Goal: Information Seeking & Learning: Find specific fact

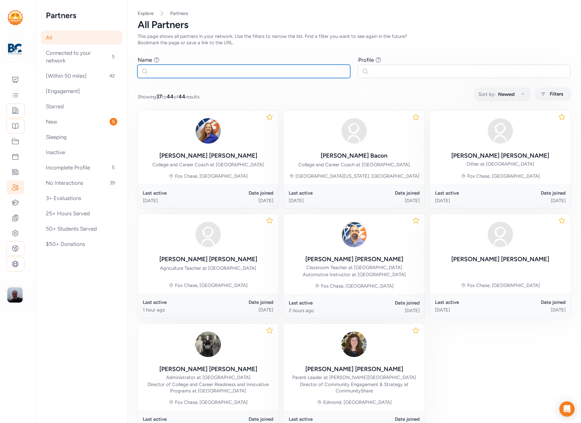
click at [160, 71] on input "text" at bounding box center [243, 71] width 213 height 13
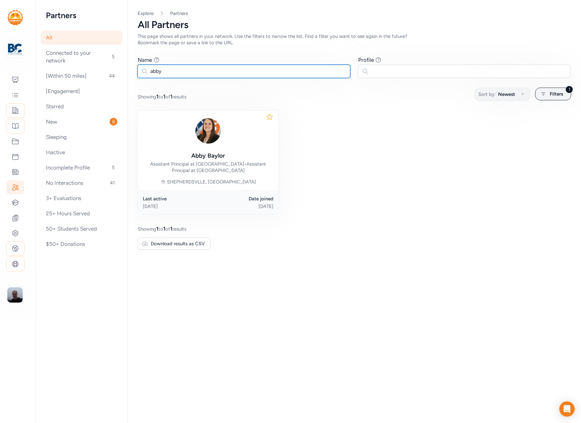
type input "abby"
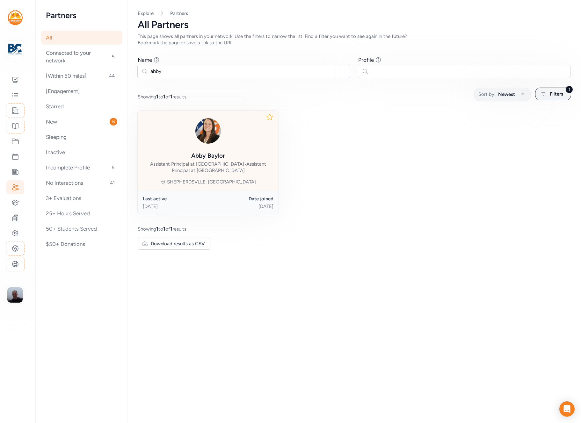
click at [210, 133] on img at bounding box center [208, 131] width 31 height 31
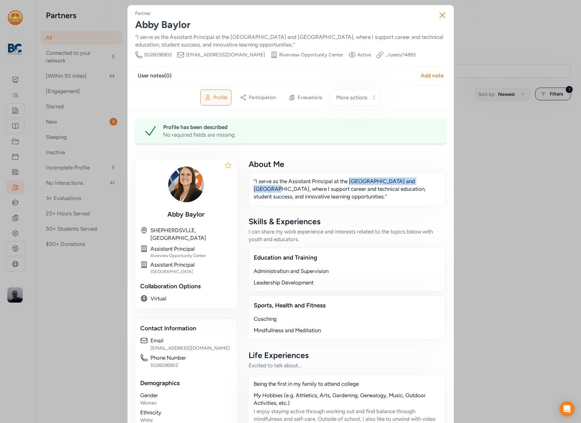
drag, startPoint x: 350, startPoint y: 180, endPoint x: 424, endPoint y: 179, distance: 73.6
click at [424, 179] on p "“I serve as the Assistant Principal at the Bullitt County Area Technology Cente…" at bounding box center [346, 188] width 186 height 23
copy p "Bullitt County Area Technology"
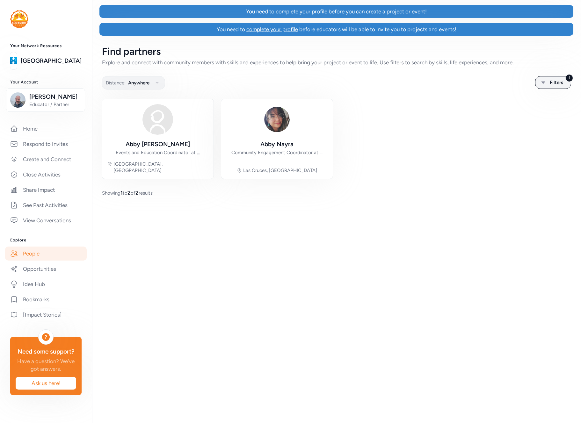
click at [258, 49] on div "Find partners" at bounding box center [336, 51] width 468 height 11
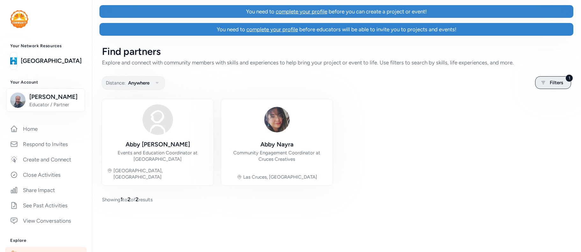
click at [562, 82] on span "Filters" at bounding box center [555, 83] width 13 height 8
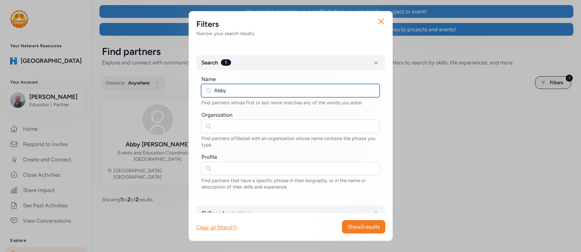
click at [283, 88] on input "Abby" at bounding box center [290, 90] width 178 height 13
click at [237, 91] on input "text" at bounding box center [290, 90] width 178 height 13
type input "Baylor"
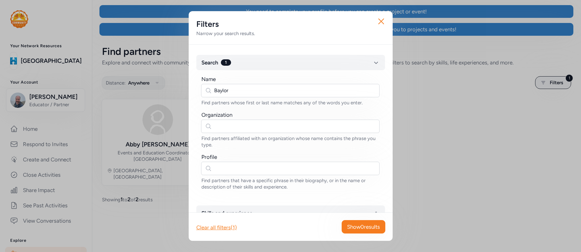
click at [149, 178] on div "Close Filters Narrow your search results. Search 1 Name Baylor Find partners wh…" at bounding box center [290, 126] width 581 height 252
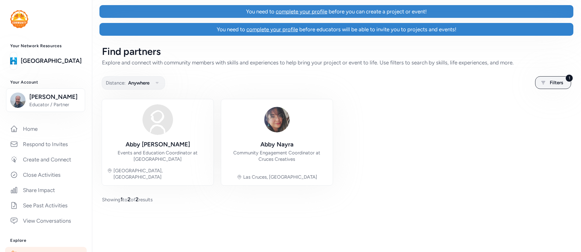
click at [225, 65] on div "Explore and connect with community members with skills and experiences to help …" at bounding box center [336, 63] width 468 height 8
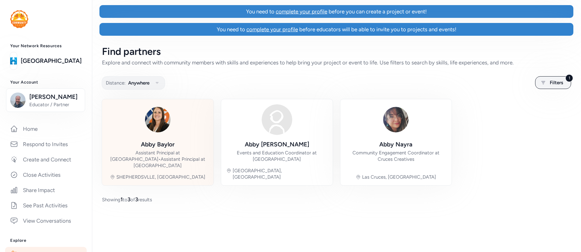
click at [164, 140] on div "[PERSON_NAME]" at bounding box center [158, 144] width 34 height 9
